Goal: Transaction & Acquisition: Purchase product/service

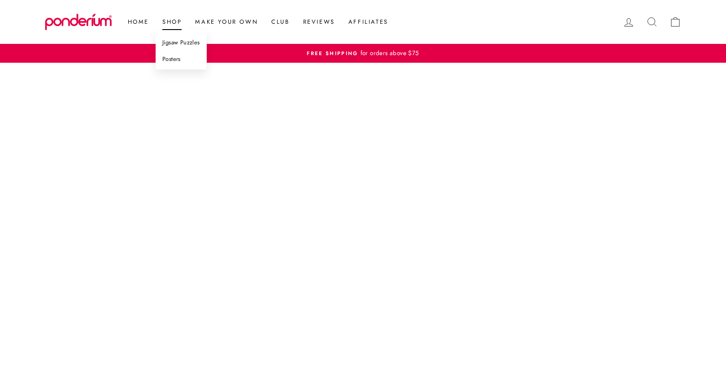
click at [181, 60] on link "Posters" at bounding box center [181, 59] width 51 height 17
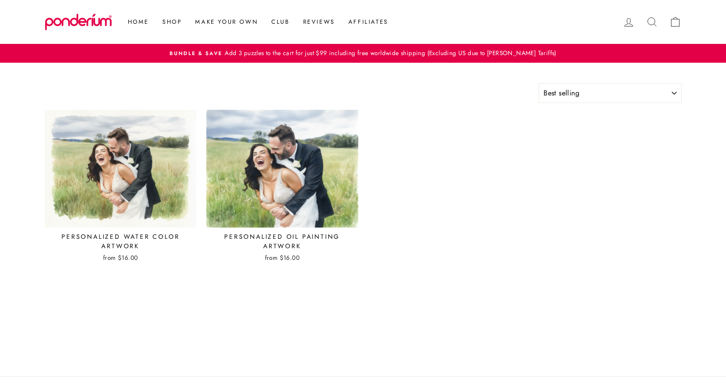
select select "best-selling"
click at [315, 180] on img at bounding box center [282, 169] width 152 height 118
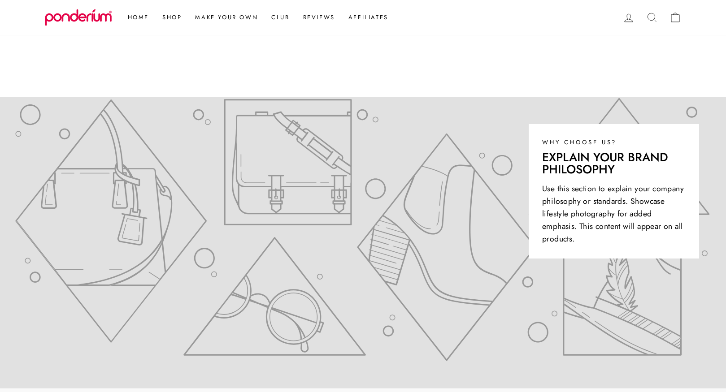
scroll to position [395, 0]
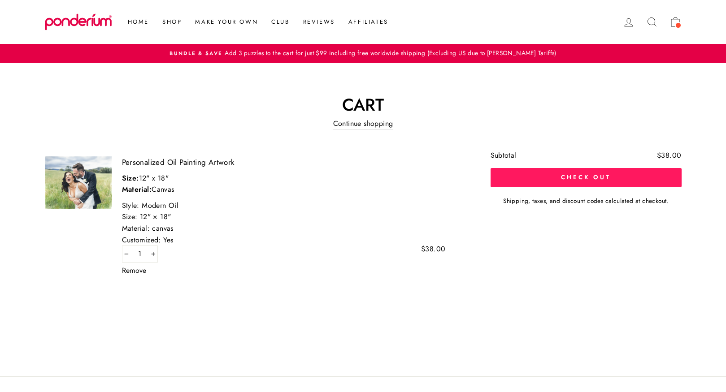
click at [547, 177] on button "Check out" at bounding box center [586, 177] width 191 height 19
